Goal: Task Accomplishment & Management: Use online tool/utility

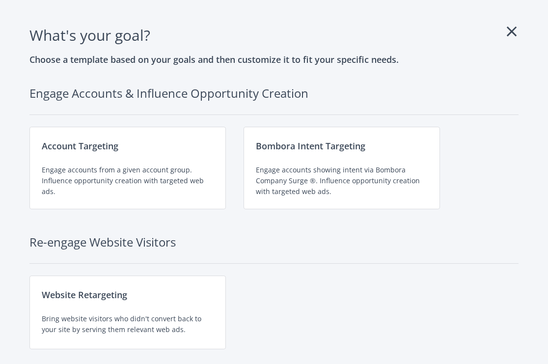
click at [519, 34] on div "What's your goal ? Choose a template based on your goals and then customize it …" at bounding box center [274, 198] width 501 height 349
click at [511, 30] on icon at bounding box center [512, 32] width 10 height 16
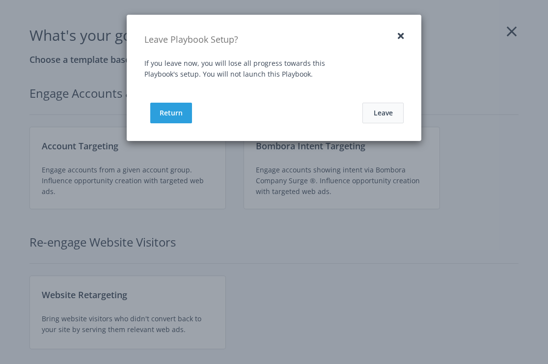
click at [385, 107] on button "Leave" at bounding box center [383, 113] width 41 height 21
